Goal: Task Accomplishment & Management: Manage account settings

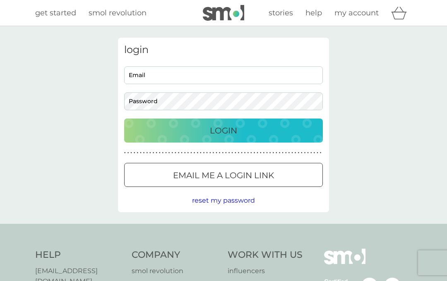
click at [179, 80] on input "Email" at bounding box center [223, 75] width 199 height 18
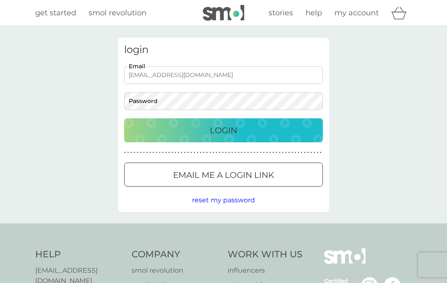
type input "[EMAIL_ADDRESS][DOMAIN_NAME]"
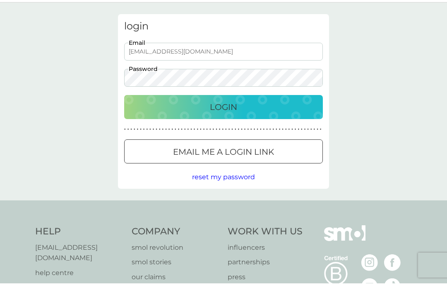
click at [241, 124] on div "Login" at bounding box center [224, 130] width 182 height 13
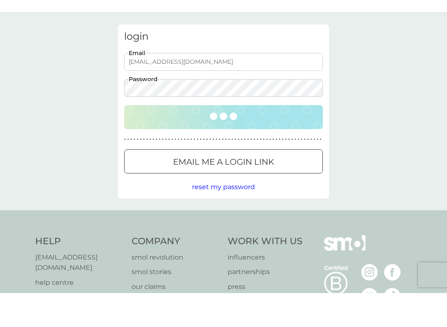
scroll to position [24, 0]
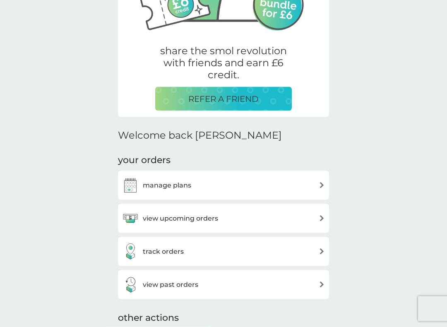
scroll to position [126, 0]
click at [315, 217] on div "view upcoming orders" at bounding box center [223, 219] width 203 height 17
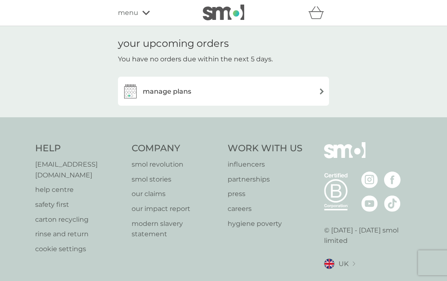
click at [323, 88] on img at bounding box center [322, 91] width 6 height 6
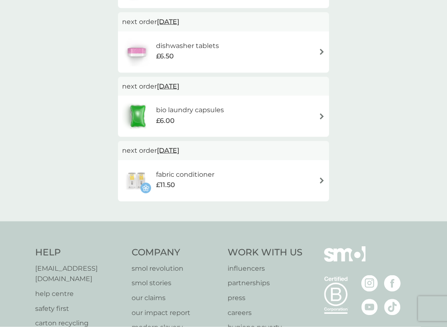
scroll to position [131, 0]
click at [284, 180] on div "fabric conditioner £11.50" at bounding box center [223, 180] width 203 height 29
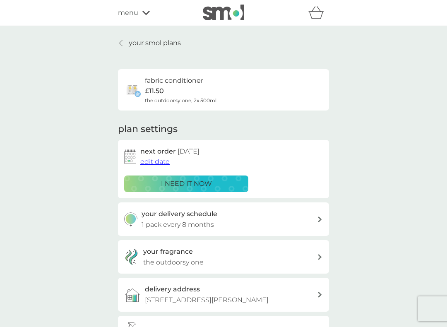
click at [317, 212] on div "your delivery schedule 1 pack every 8 months" at bounding box center [223, 220] width 211 height 34
select select "8"
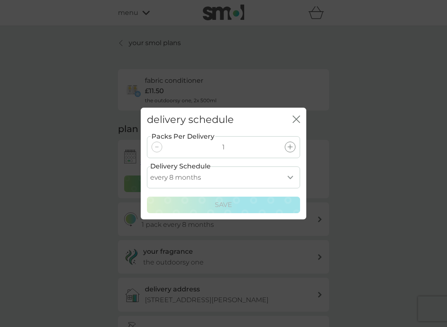
click at [371, 211] on div "delivery schedule close Packs Per Delivery 1 Delivery Schedule every 1 month ev…" at bounding box center [223, 163] width 447 height 327
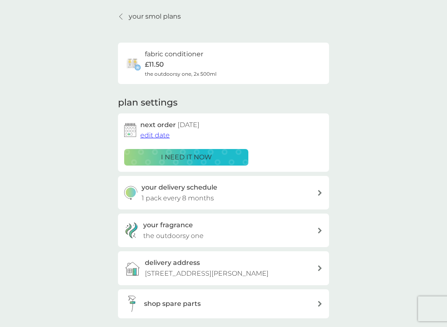
scroll to position [30, 0]
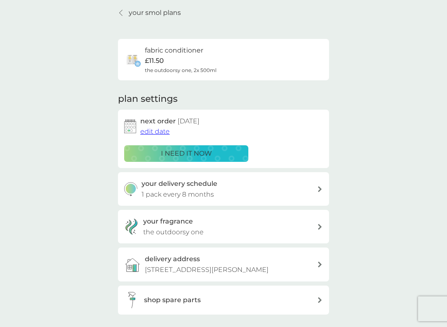
click at [286, 182] on div "your delivery schedule 1 pack every 8 months" at bounding box center [230, 189] width 176 height 21
select select "8"
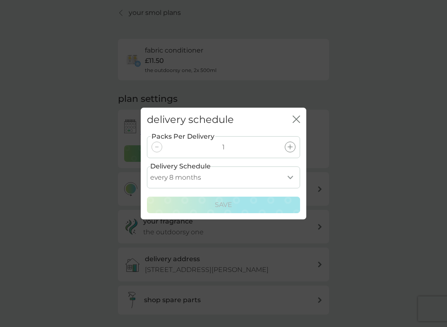
click at [286, 177] on select "every 1 month every 2 months every 3 months every 4 months every 5 months every…" at bounding box center [223, 178] width 153 height 22
click at [299, 121] on icon "close" at bounding box center [296, 119] width 7 height 7
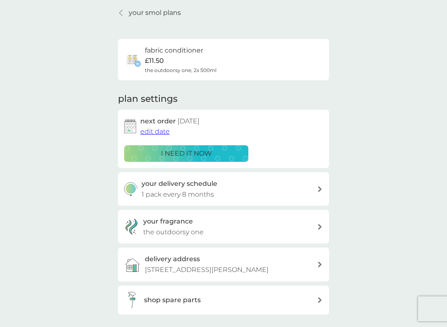
click at [165, 134] on span "edit date" at bounding box center [154, 132] width 29 height 8
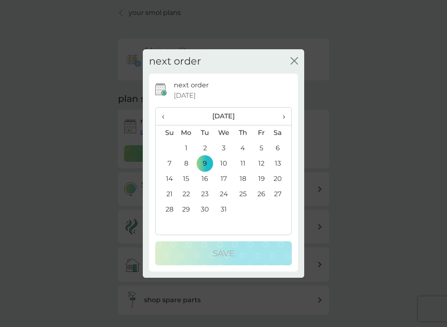
click at [286, 113] on th "›" at bounding box center [281, 117] width 21 height 18
click at [283, 119] on span "›" at bounding box center [281, 116] width 8 height 17
click at [281, 119] on span "›" at bounding box center [281, 116] width 8 height 17
click at [205, 163] on td "3" at bounding box center [205, 163] width 19 height 15
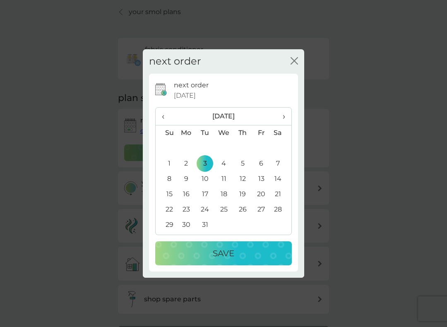
scroll to position [29, 0]
click at [238, 255] on div "Save" at bounding box center [224, 253] width 120 height 13
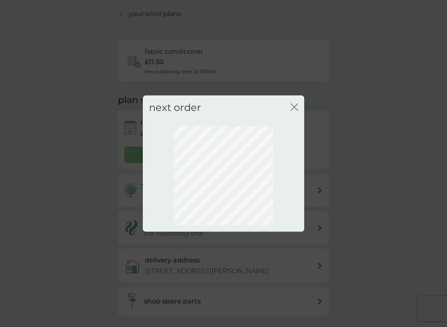
scroll to position [19, 0]
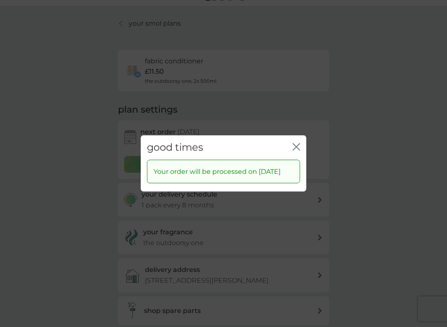
click at [300, 138] on div "good times close" at bounding box center [224, 147] width 166 height 24
click at [294, 146] on button "close" at bounding box center [296, 147] width 7 height 9
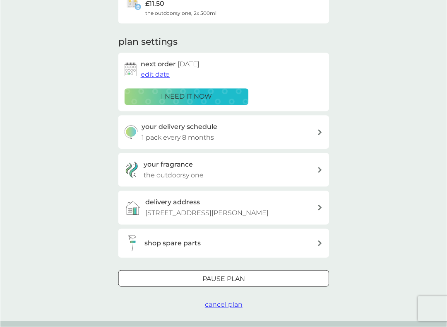
scroll to position [0, 0]
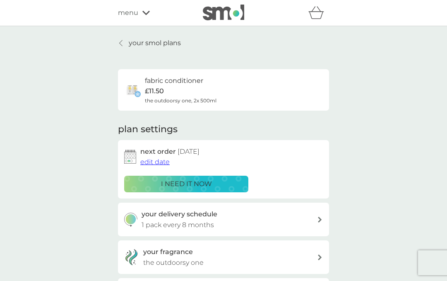
click at [122, 42] on icon at bounding box center [120, 43] width 3 height 7
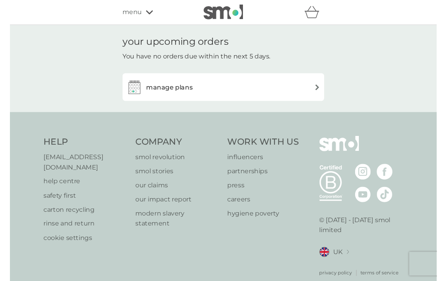
scroll to position [24, 0]
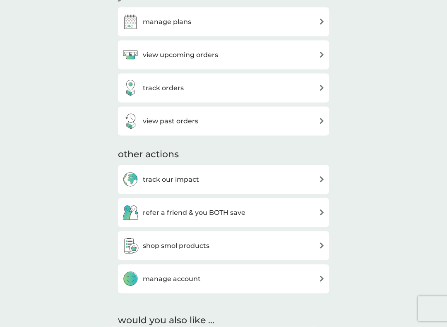
scroll to position [291, 0]
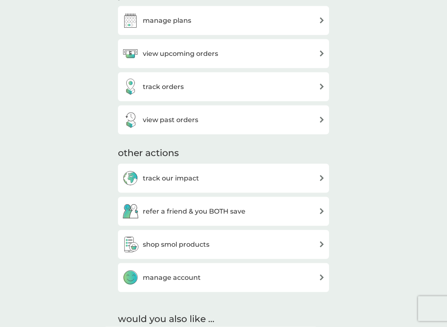
click at [293, 241] on div "shop smol products" at bounding box center [223, 245] width 203 height 17
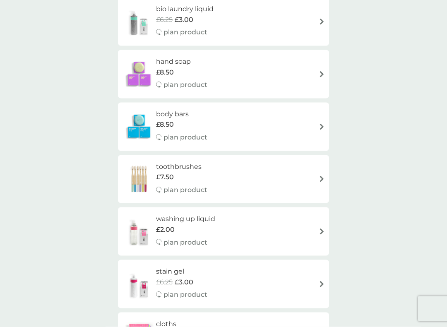
scroll to position [651, 0]
click at [299, 226] on div "washing up liquid £2.00 plan product" at bounding box center [223, 231] width 203 height 36
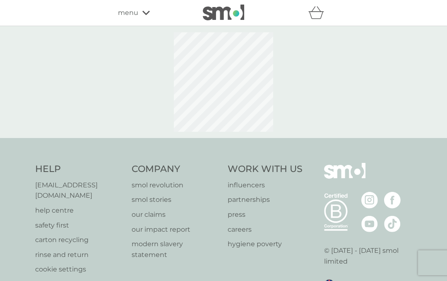
select select "112"
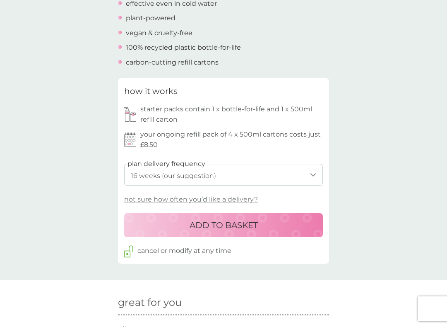
scroll to position [320, 0]
click at [315, 168] on select "1 week 2 weeks 3 weeks 4 weeks 5 weeks 6 weeks 7 weeks 8 weeks 9 weeks 10 weeks…" at bounding box center [223, 174] width 199 height 22
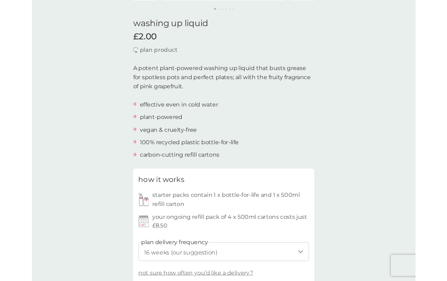
scroll to position [0, 0]
